Goal: Find contact information

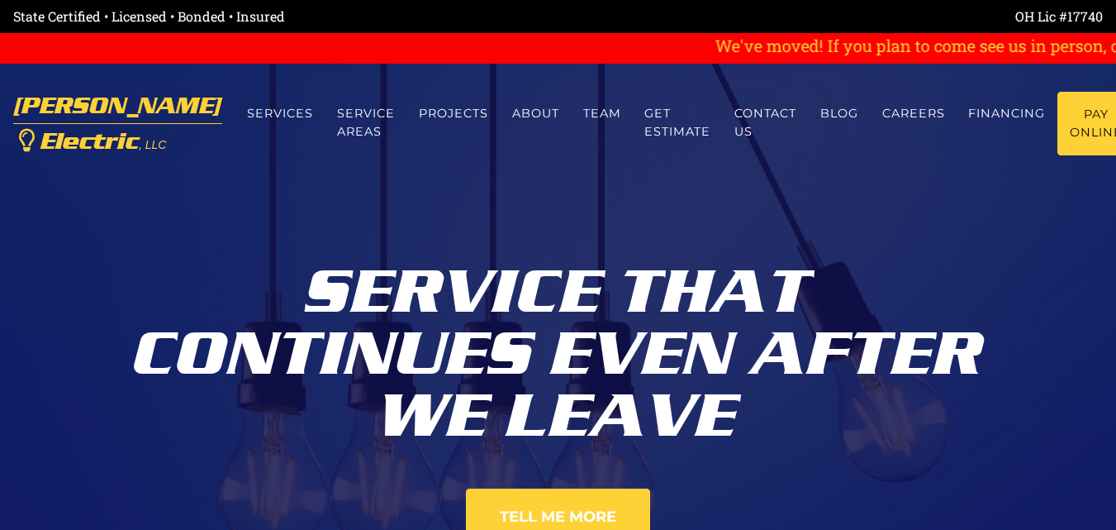
click at [628, 90] on nav "Eubanks Electric , LLC Menu Services Service Areas Projects About Team Get esti…" at bounding box center [558, 124] width 1116 height 120
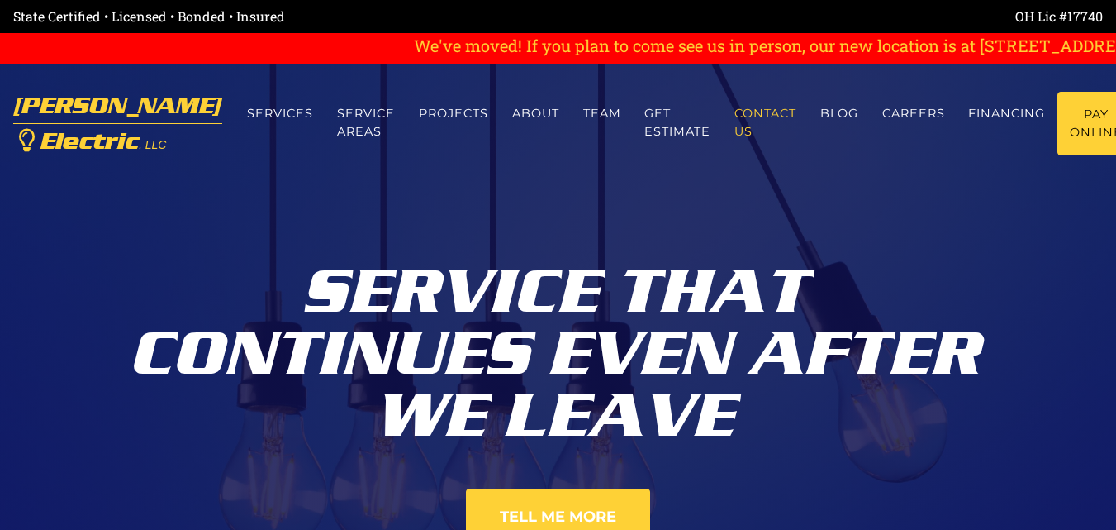
click at [733, 111] on link "Contact us" at bounding box center [766, 123] width 86 height 62
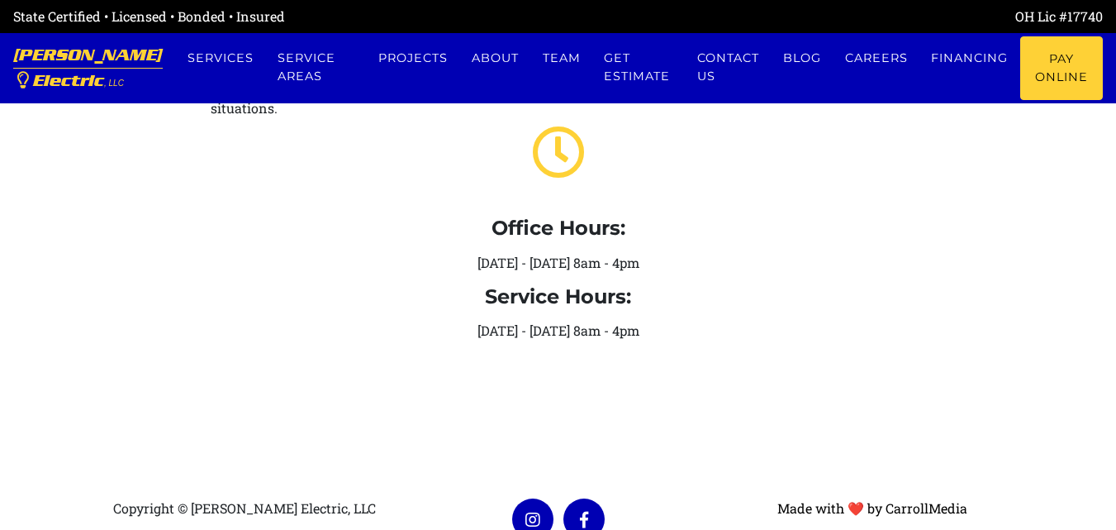
scroll to position [629, 0]
